Goal: Check status: Check status

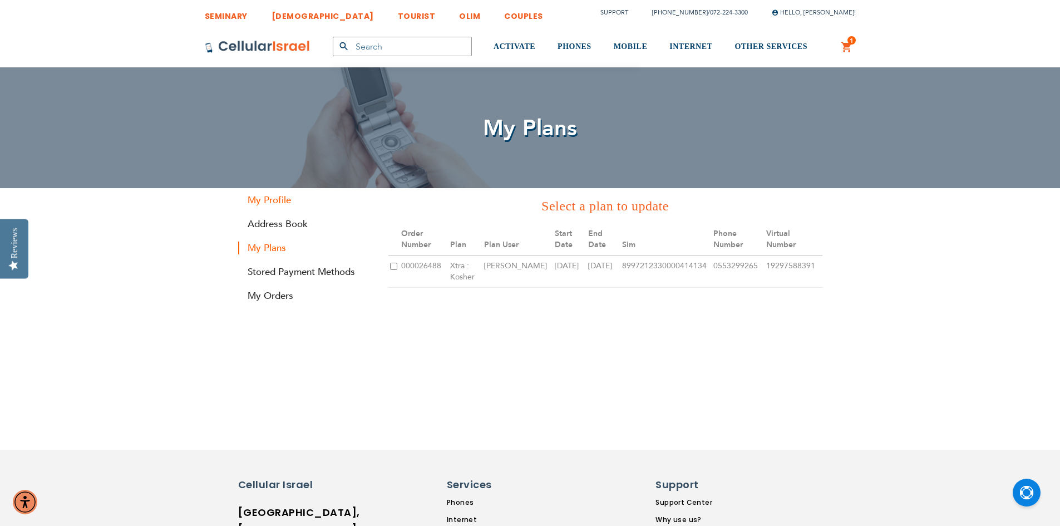
type input "beilutorn@gmail.com"
click at [275, 202] on link "My Profile" at bounding box center [305, 200] width 134 height 13
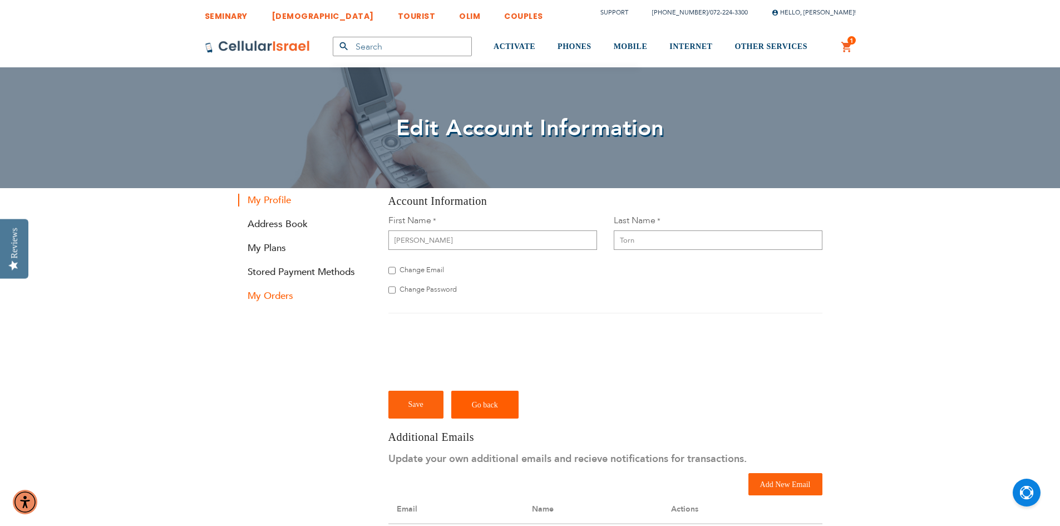
type input "[EMAIL_ADDRESS][DOMAIN_NAME]"
click at [275, 296] on link "My Orders" at bounding box center [305, 295] width 134 height 13
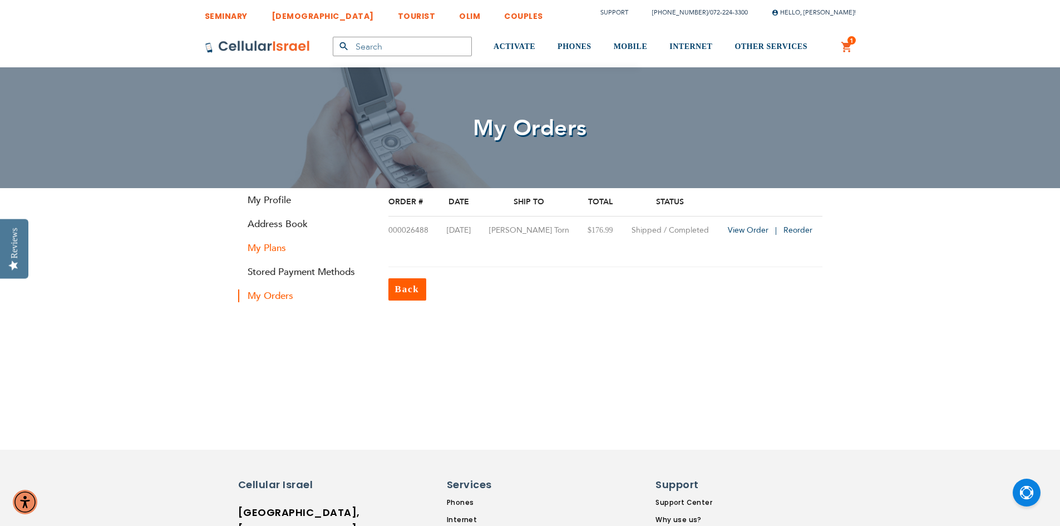
type input "[EMAIL_ADDRESS][DOMAIN_NAME]"
click at [277, 245] on link "My Plans" at bounding box center [305, 248] width 134 height 13
